Goal: Task Accomplishment & Management: Manage account settings

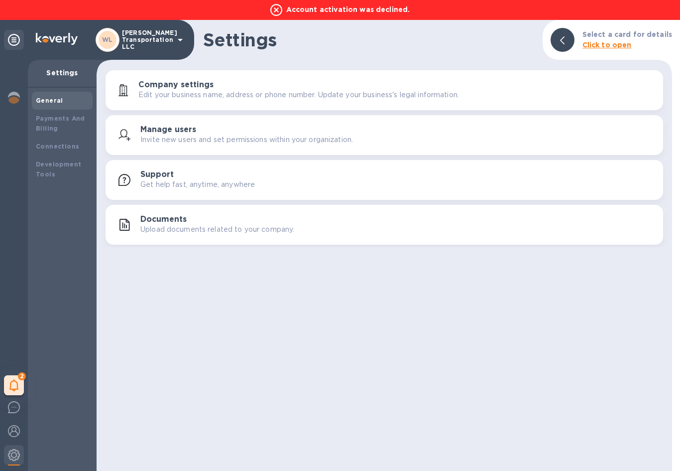
click at [12, 37] on icon at bounding box center [14, 40] width 12 height 12
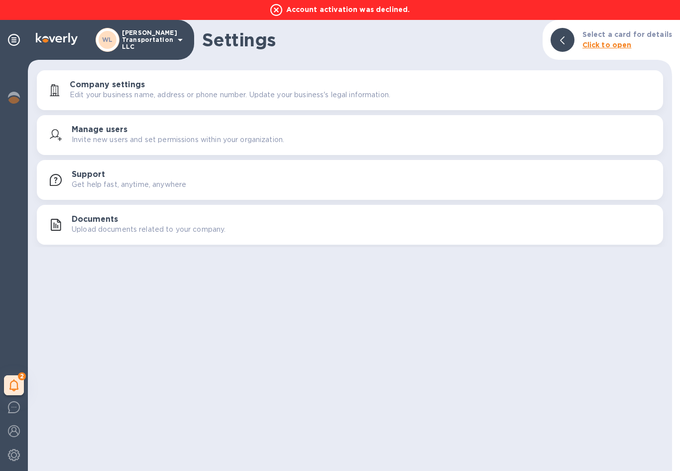
click at [180, 42] on icon at bounding box center [180, 40] width 12 height 12
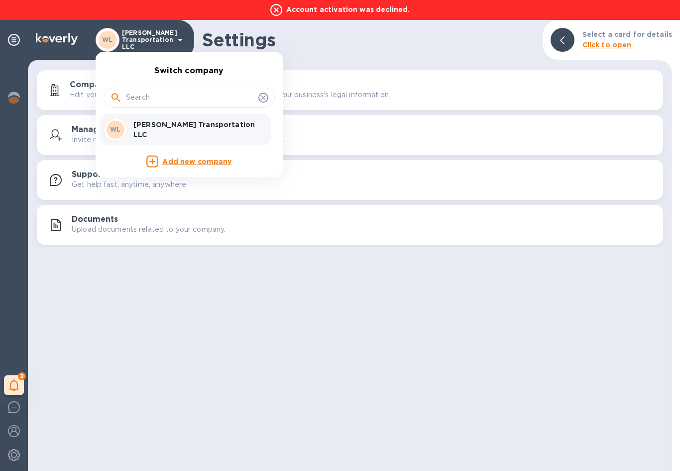
click at [127, 126] on div "WL" at bounding box center [116, 130] width 24 height 24
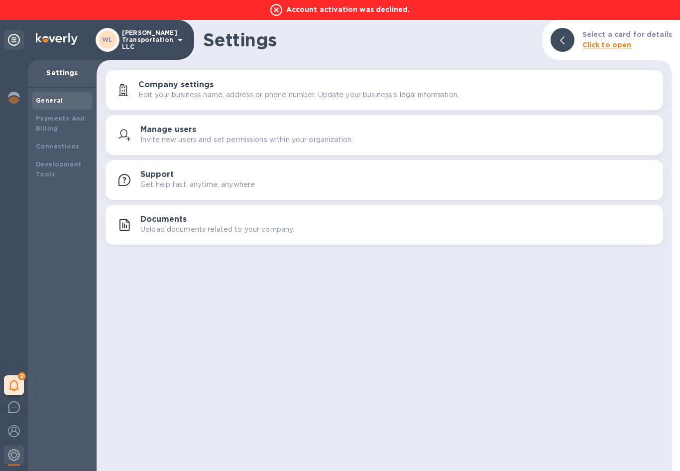
click at [11, 38] on icon at bounding box center [14, 40] width 12 height 12
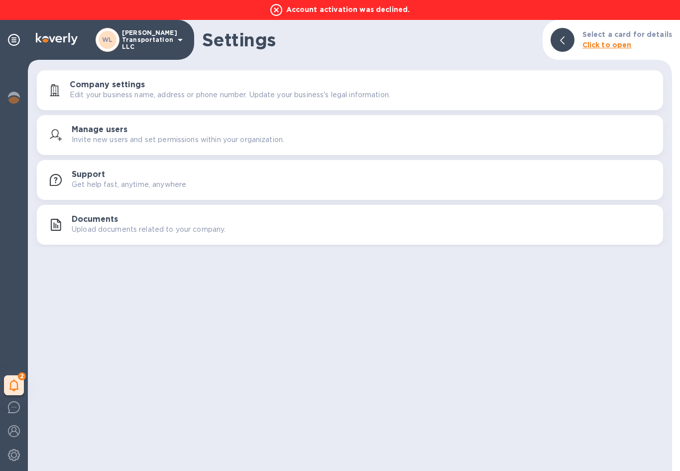
click at [123, 46] on p "[PERSON_NAME] Transportation LLC" at bounding box center [147, 39] width 50 height 21
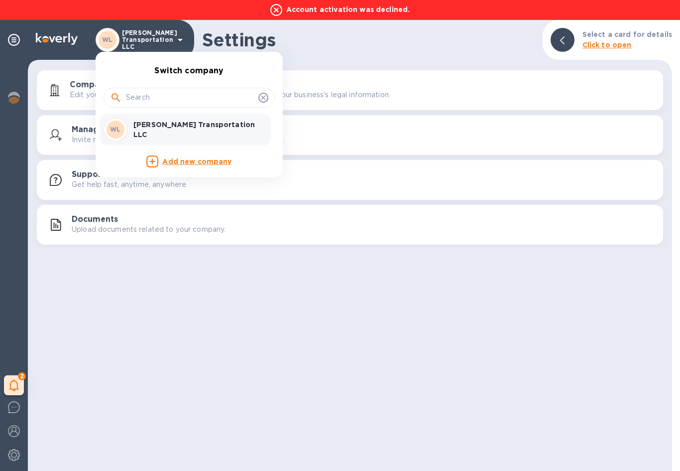
click at [178, 49] on div at bounding box center [340, 235] width 680 height 471
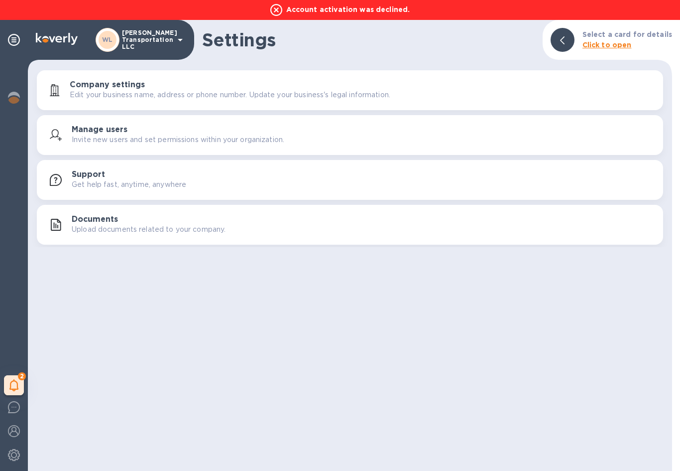
click at [180, 41] on icon at bounding box center [180, 40] width 12 height 12
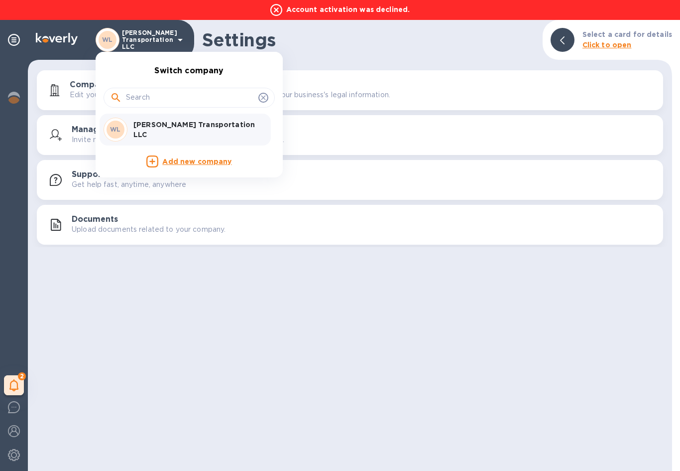
click at [565, 40] on div at bounding box center [340, 235] width 680 height 471
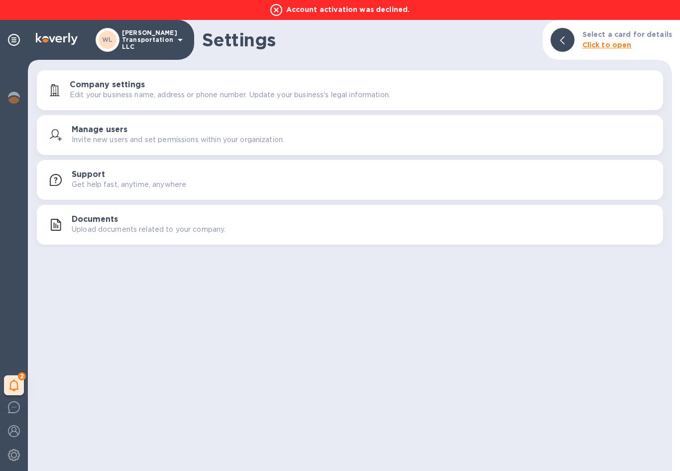
click at [13, 454] on img at bounding box center [14, 455] width 12 height 12
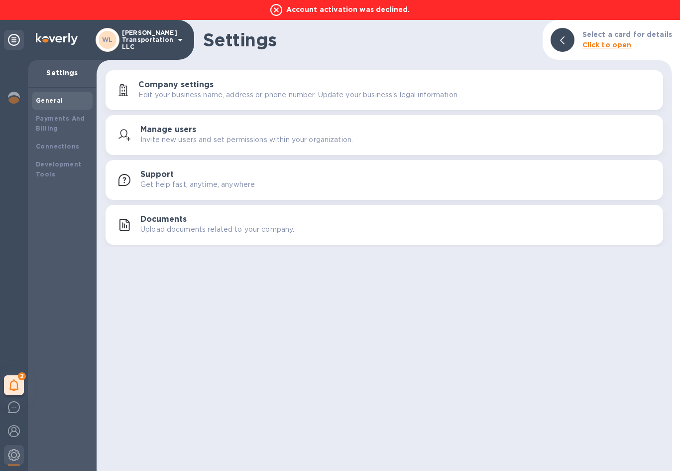
click at [18, 427] on img at bounding box center [14, 431] width 12 height 12
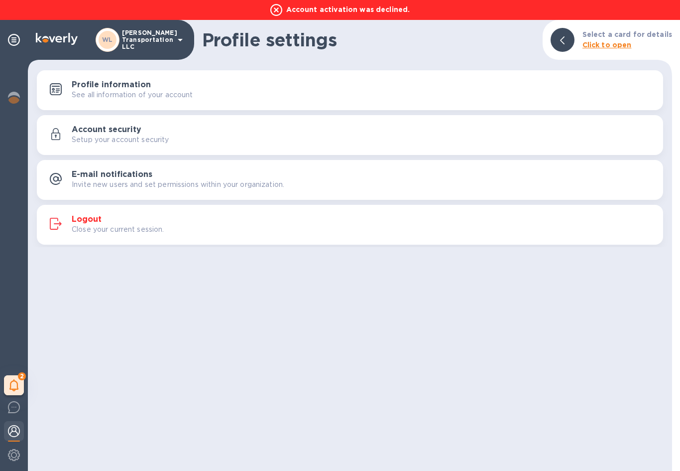
click at [70, 215] on div "Logout Close your current session." at bounding box center [350, 225] width 615 height 24
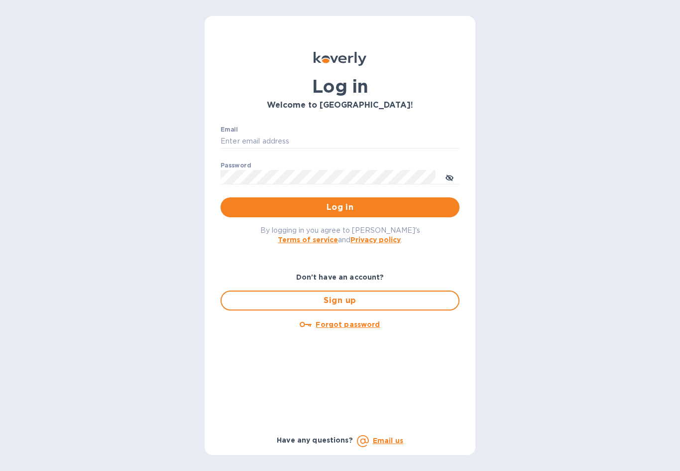
click at [302, 141] on input "Email" at bounding box center [340, 141] width 239 height 15
type input "Accounting@overwhittransport.com"
click at [340, 207] on button "Log in" at bounding box center [340, 207] width 239 height 20
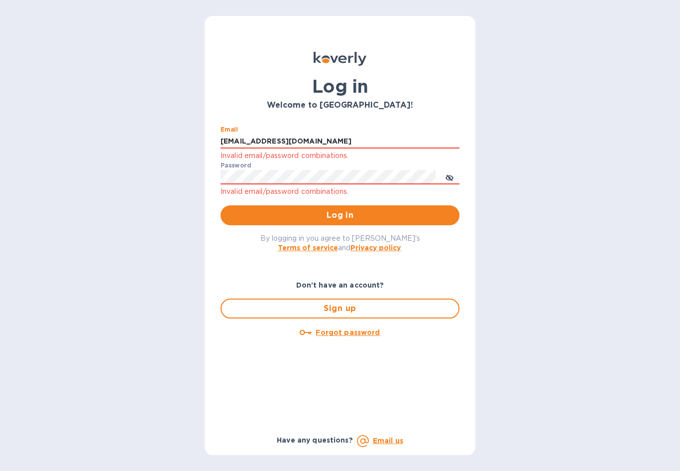
click at [543, 317] on div "Log in Welcome to Koverly! Email Accounting@overwhittransport.com Invalid email…" at bounding box center [340, 235] width 680 height 471
click at [354, 216] on span "Log in" at bounding box center [340, 215] width 223 height 12
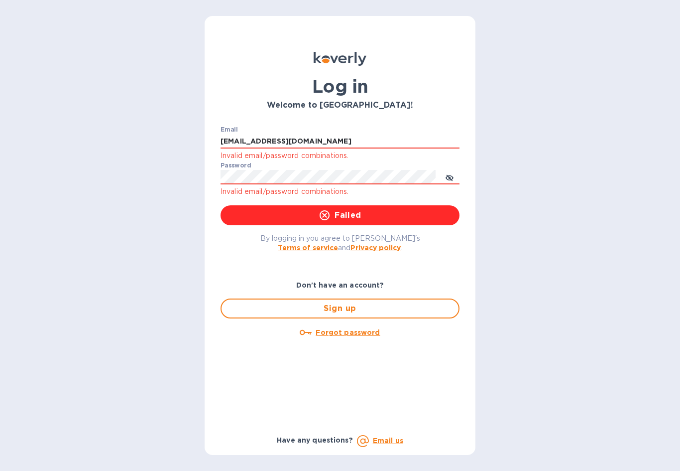
click at [451, 177] on icon "toggle password visibility" at bounding box center [450, 178] width 8 height 8
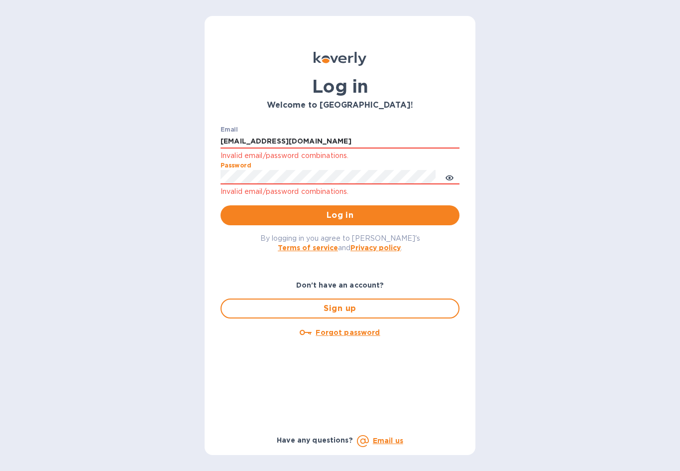
click at [338, 212] on span "Log in" at bounding box center [340, 215] width 223 height 12
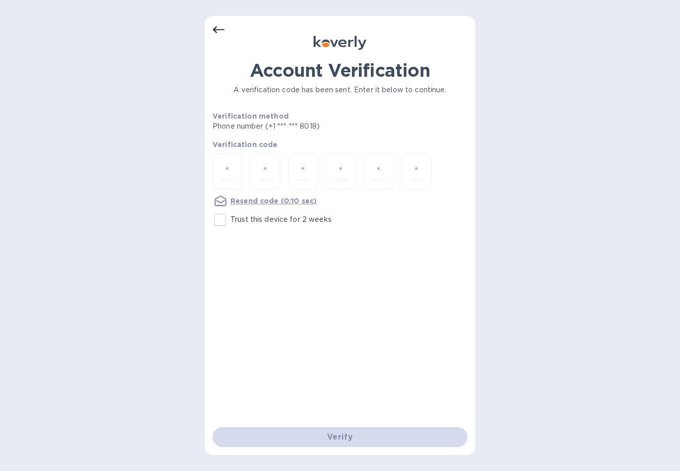
click at [231, 176] on input "number" at bounding box center [227, 171] width 13 height 18
type input "3"
type input "4"
type input "0"
type input "7"
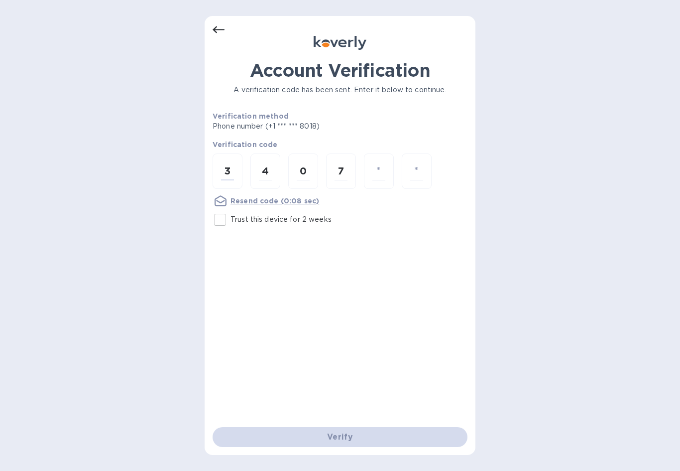
type input "1"
type input "3"
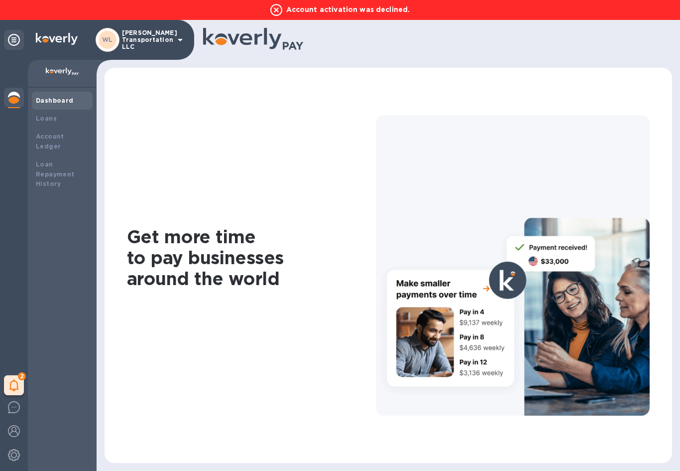
click at [13, 403] on img at bounding box center [14, 407] width 12 height 12
click at [18, 450] on img at bounding box center [14, 455] width 12 height 12
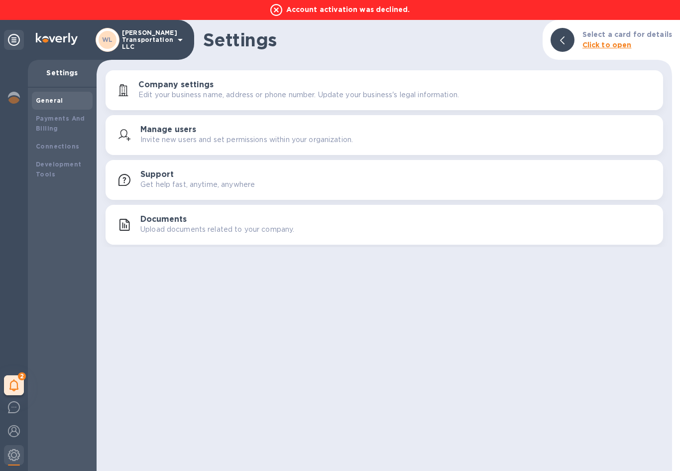
click at [127, 183] on icon "button" at bounding box center [125, 180] width 12 height 12
